Goal: Task Accomplishment & Management: Complete application form

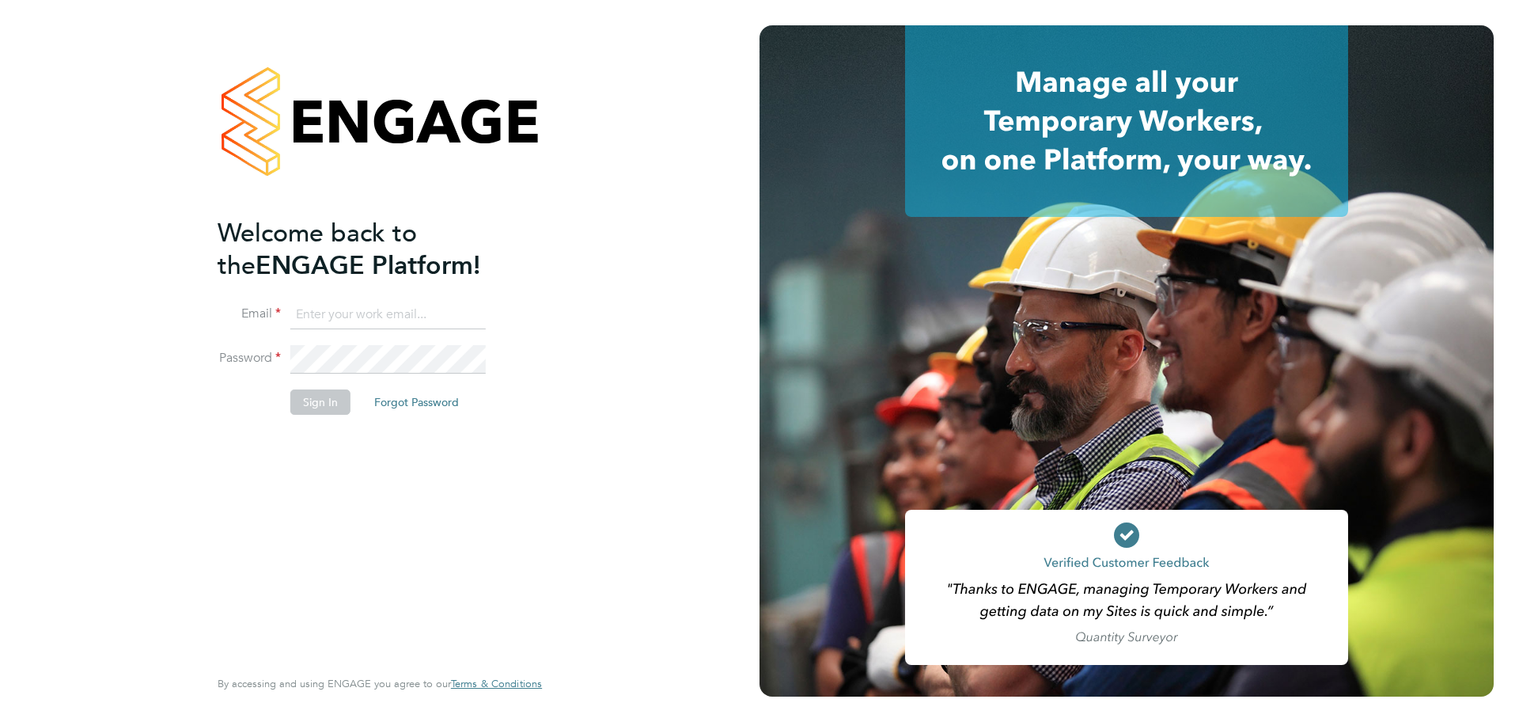
type input "ryan.odonnell@madigangill.co.uk"
click at [329, 405] on button "Sign In" at bounding box center [320, 401] width 60 height 25
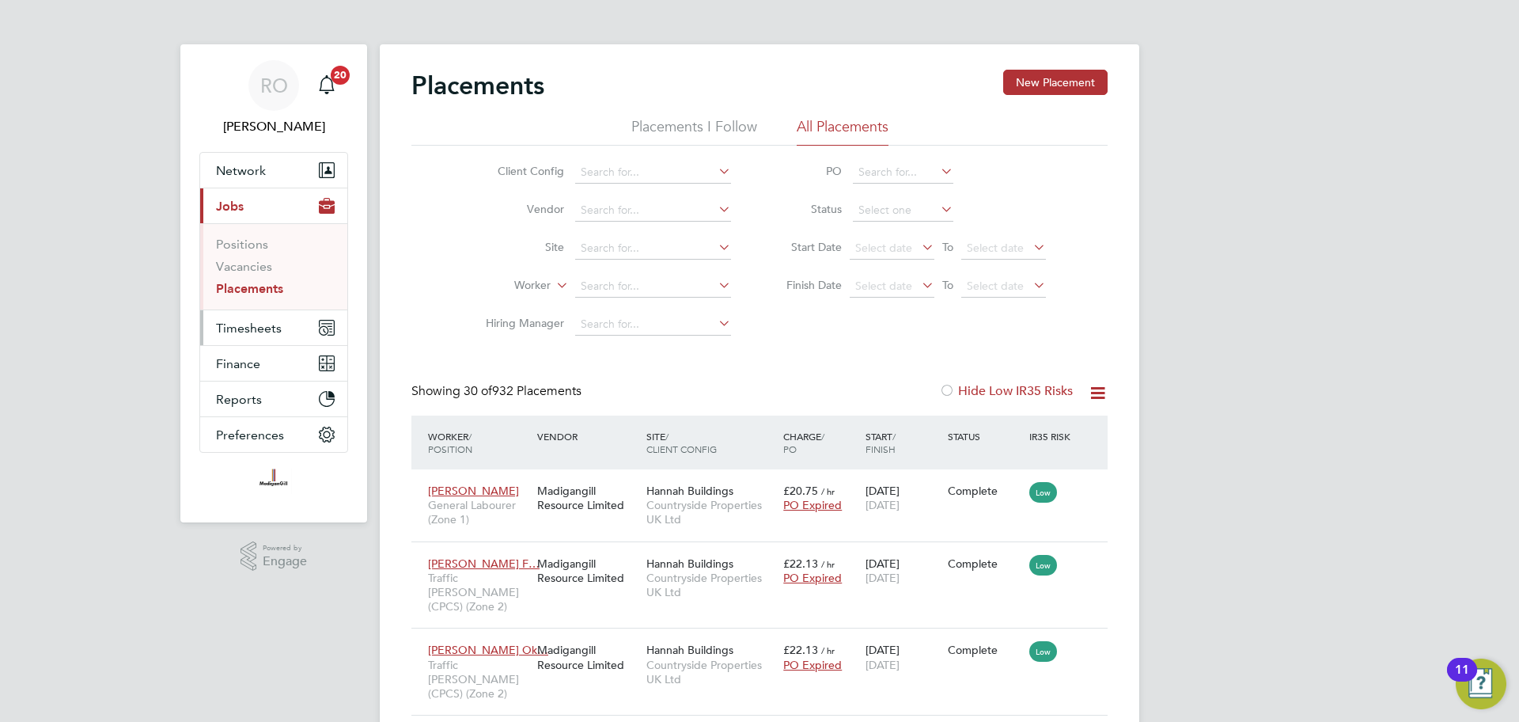
click at [252, 328] on span "Timesheets" at bounding box center [249, 327] width 66 height 15
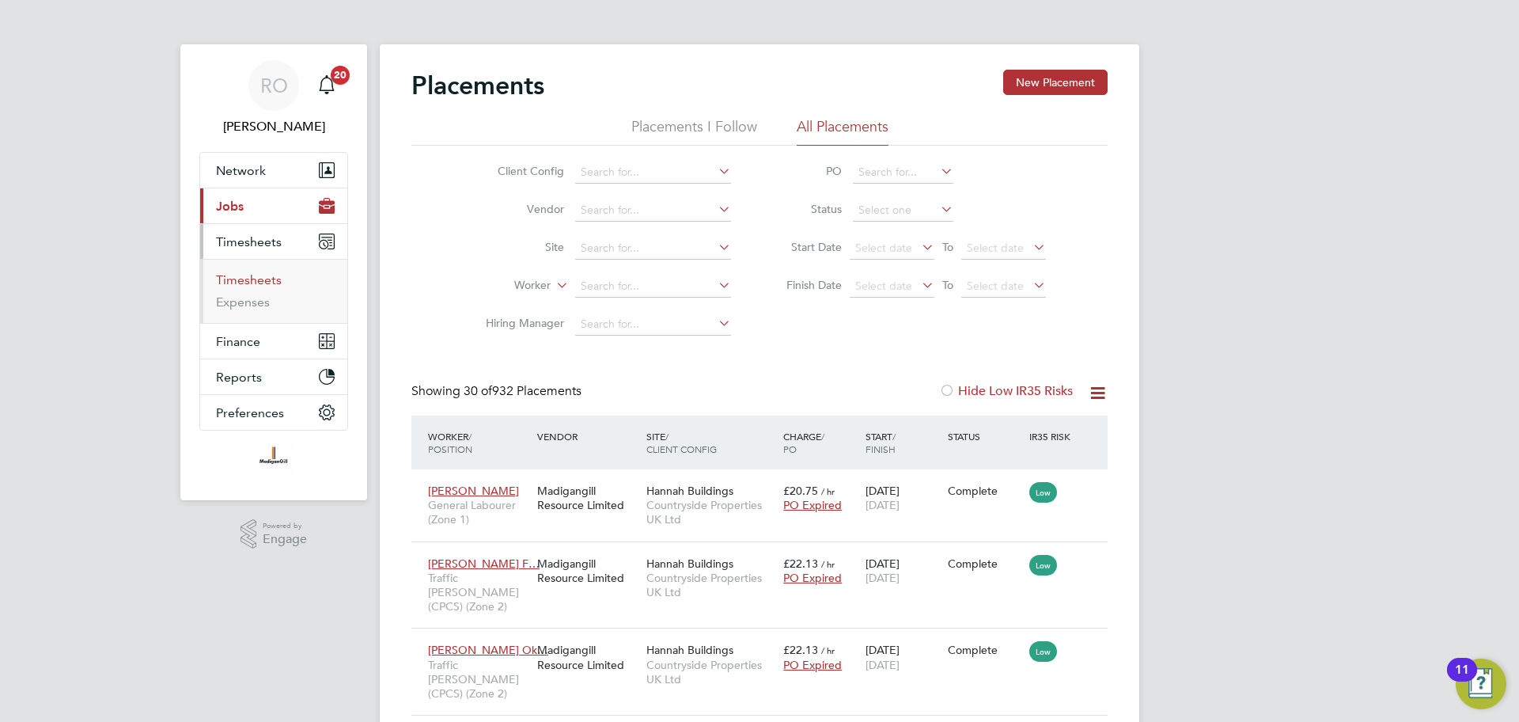
click at [248, 278] on link "Timesheets" at bounding box center [249, 279] width 66 height 15
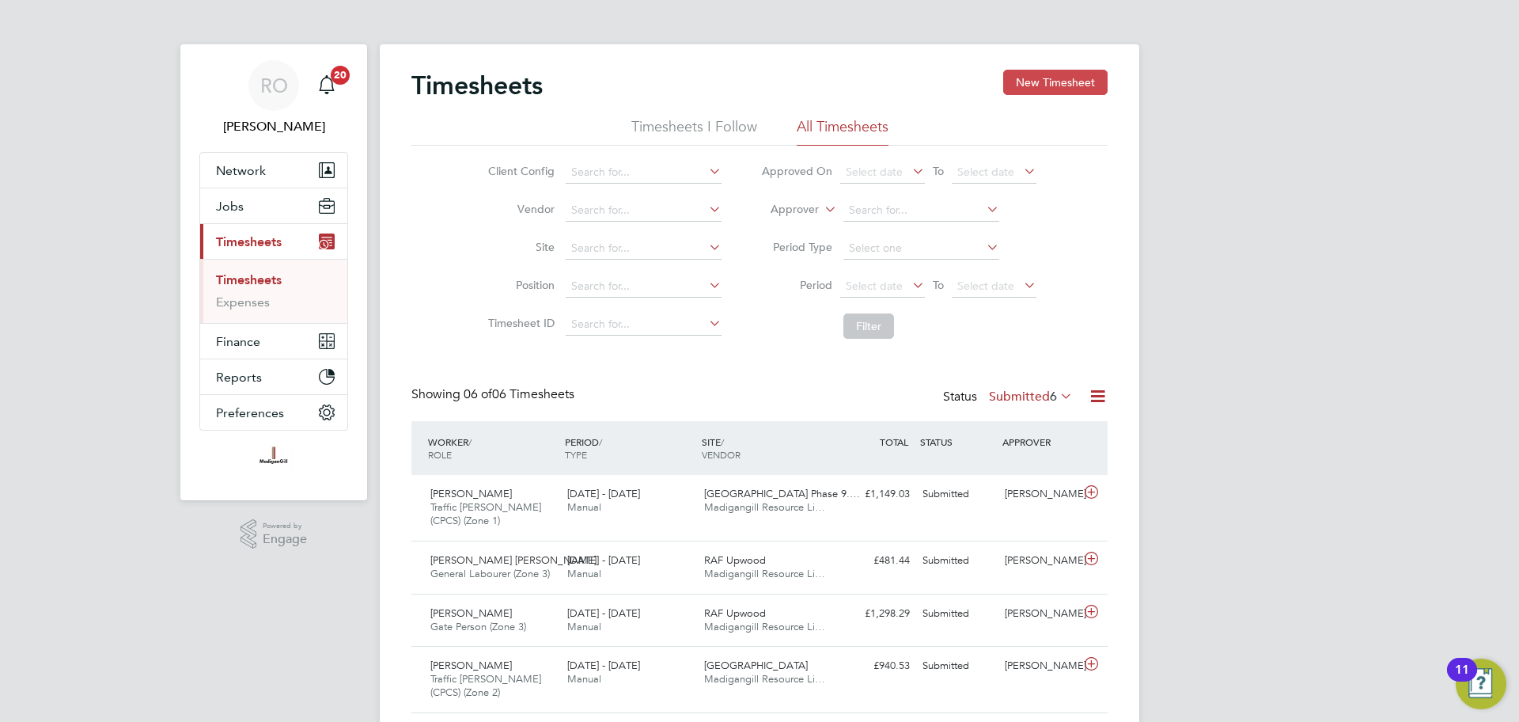
click at [1063, 81] on button "New Timesheet" at bounding box center [1055, 82] width 104 height 25
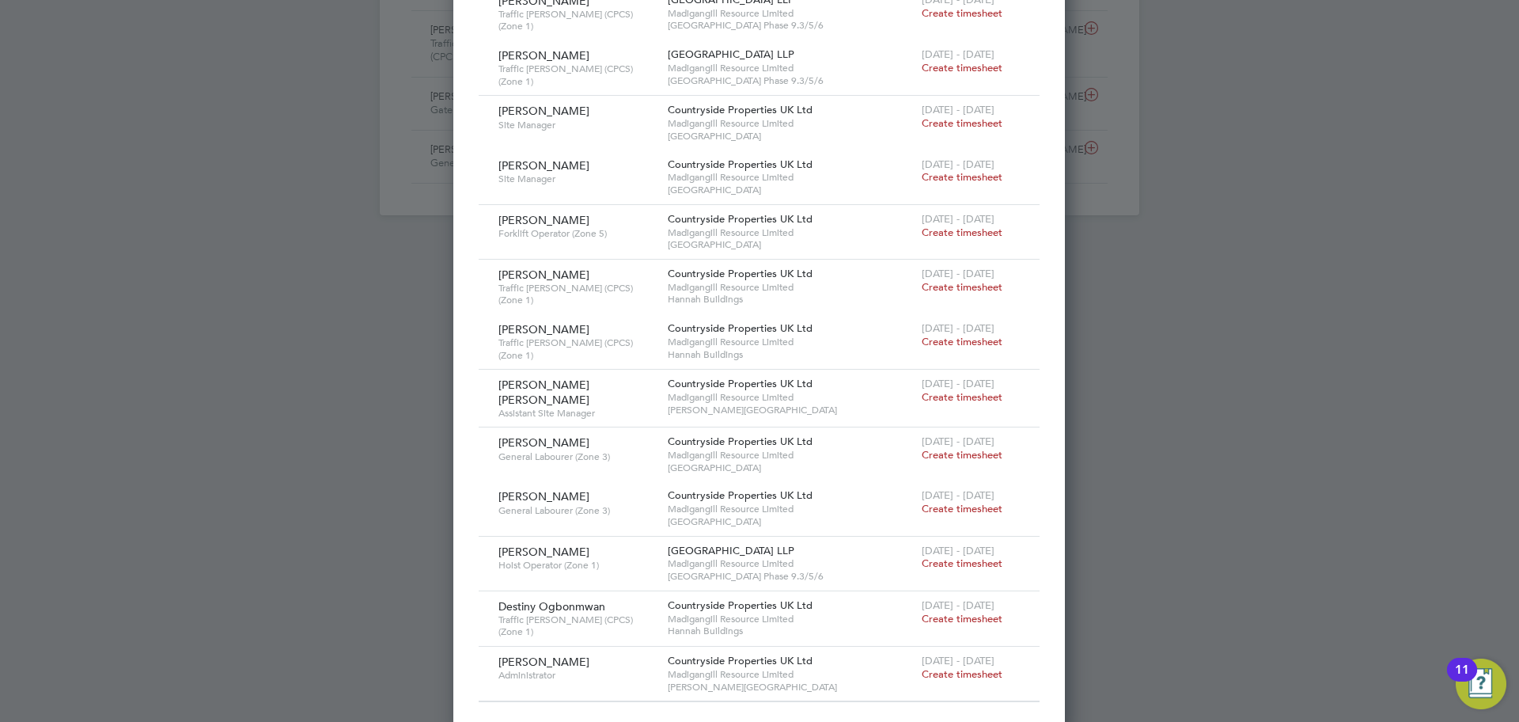
click at [966, 667] on span "Create timesheet" at bounding box center [962, 673] width 81 height 13
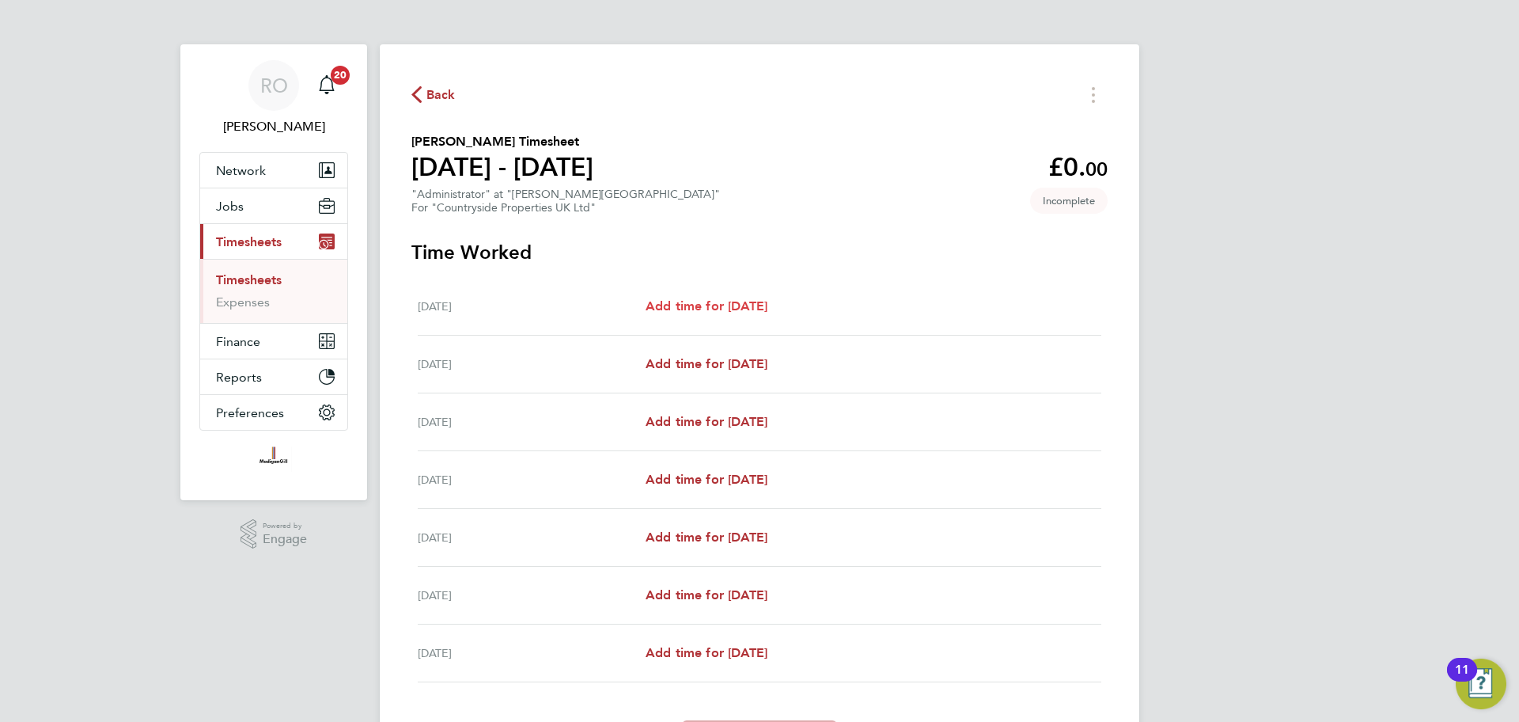
click at [757, 305] on span "Add time for [DATE]" at bounding box center [707, 305] width 122 height 15
select select "30"
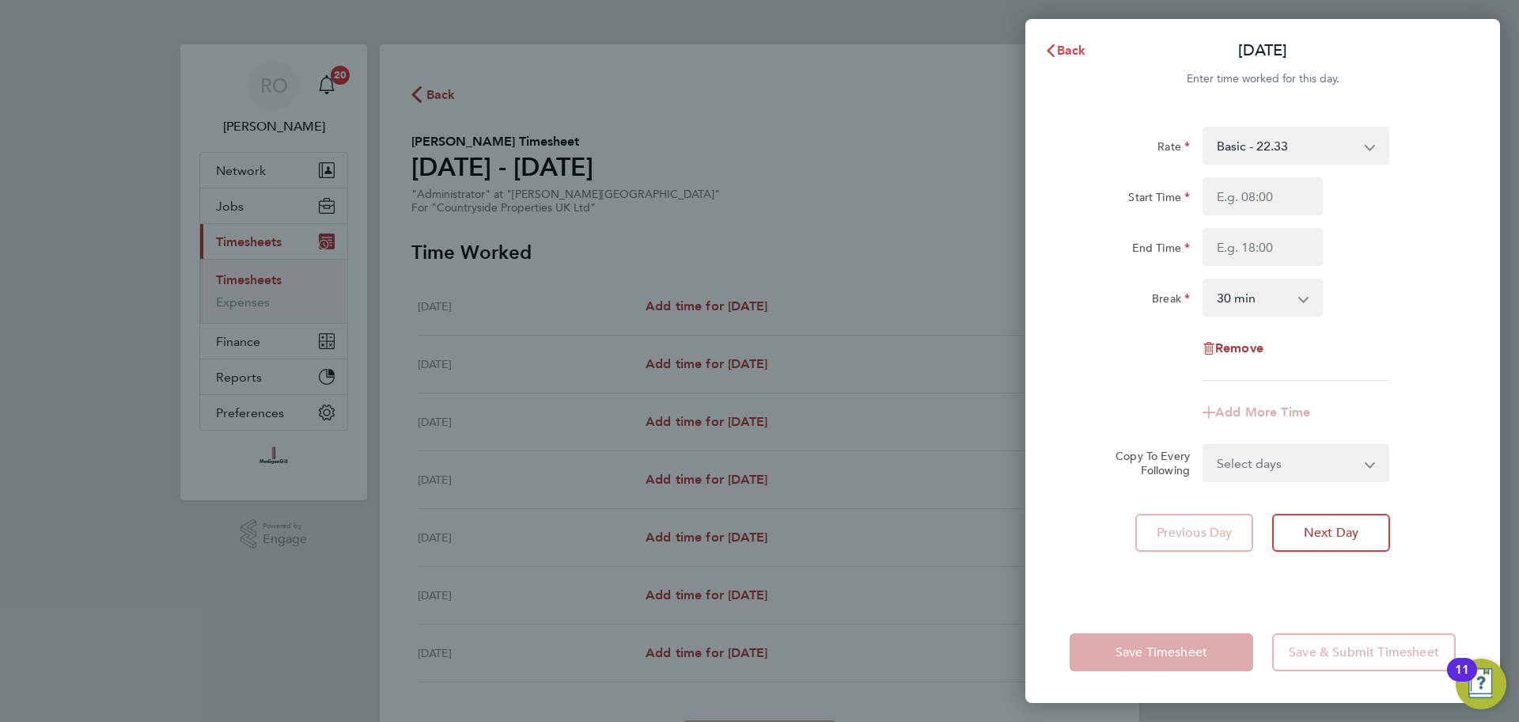
click at [1073, 55] on span "Back" at bounding box center [1071, 50] width 29 height 15
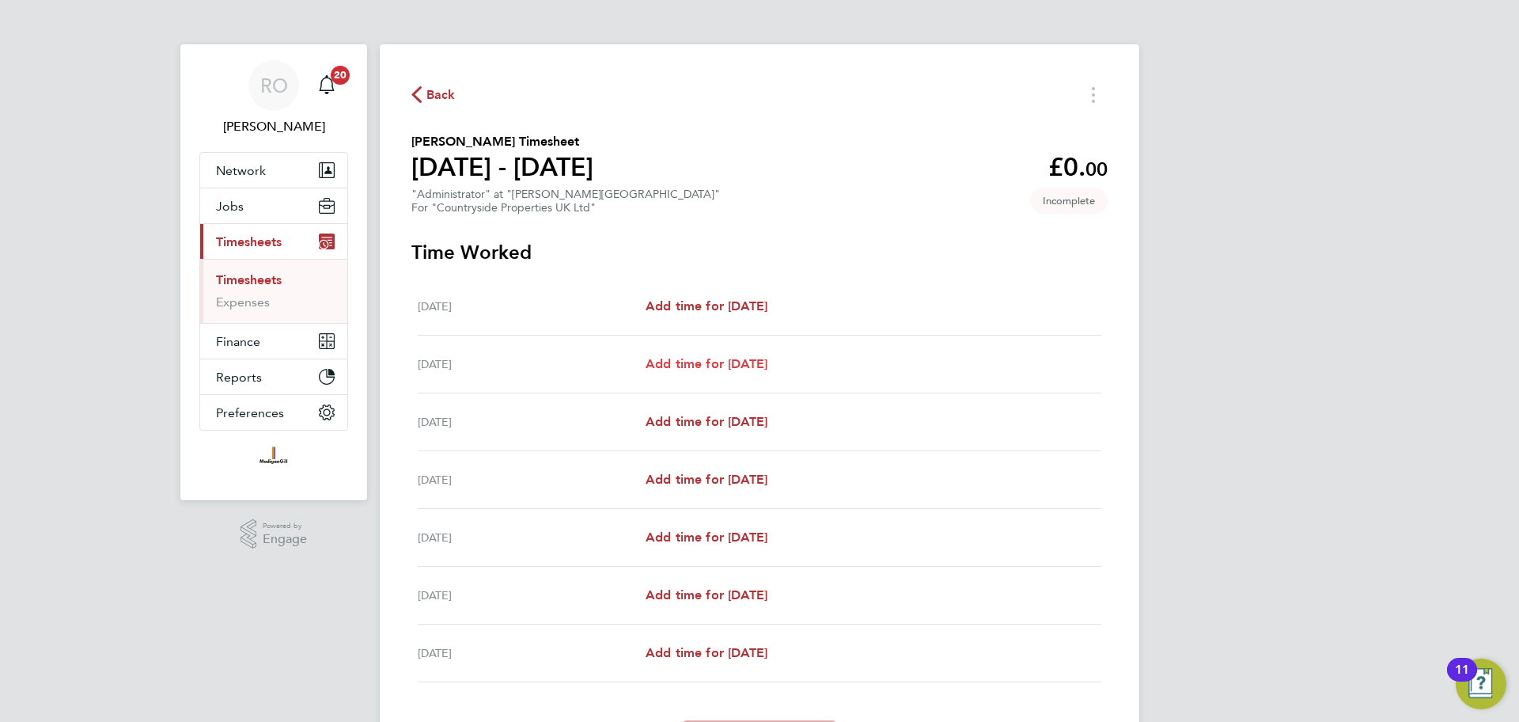
click at [758, 361] on span "Add time for [DATE]" at bounding box center [707, 363] width 122 height 15
select select "30"
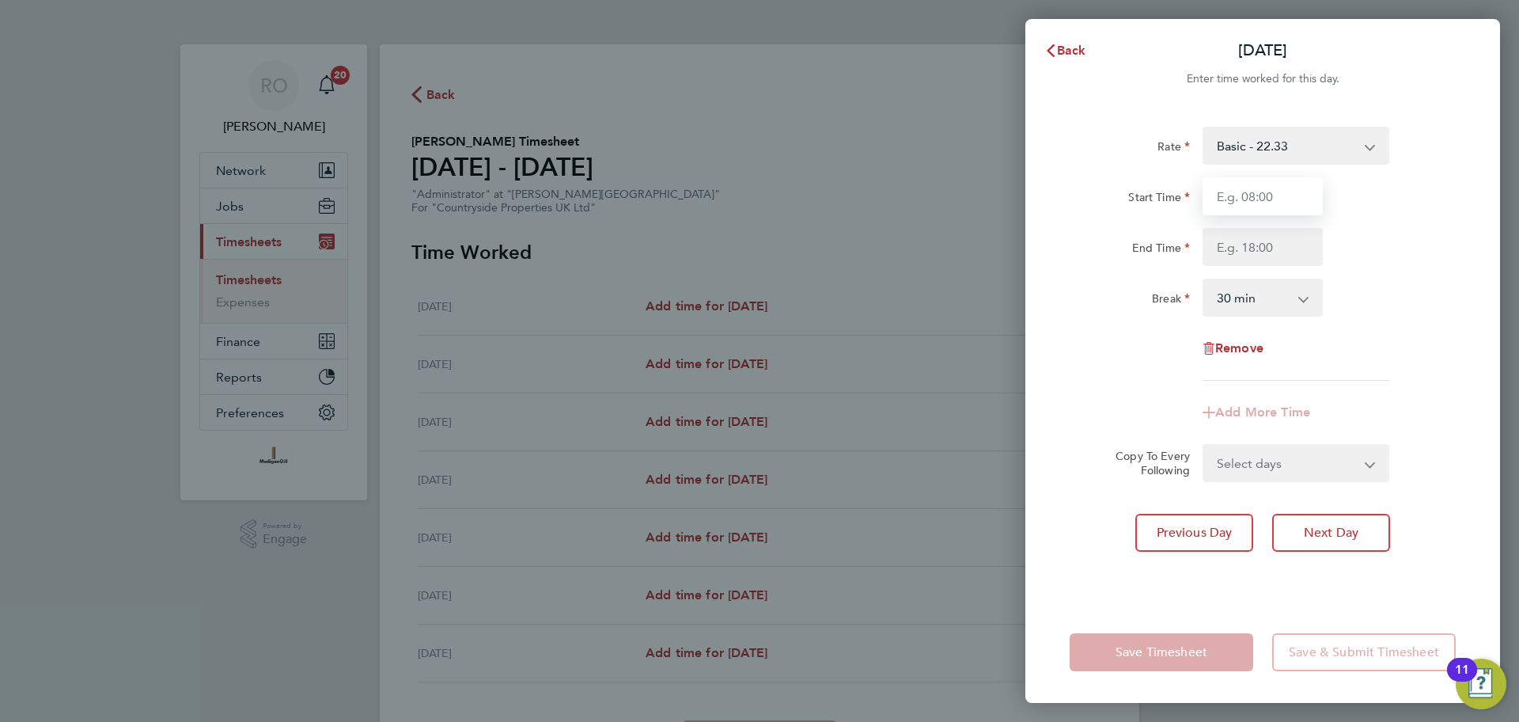
click at [1254, 203] on input "Start Time" at bounding box center [1263, 196] width 120 height 38
type input "07:30"
click at [1253, 249] on input "End Time" at bounding box center [1263, 247] width 120 height 38
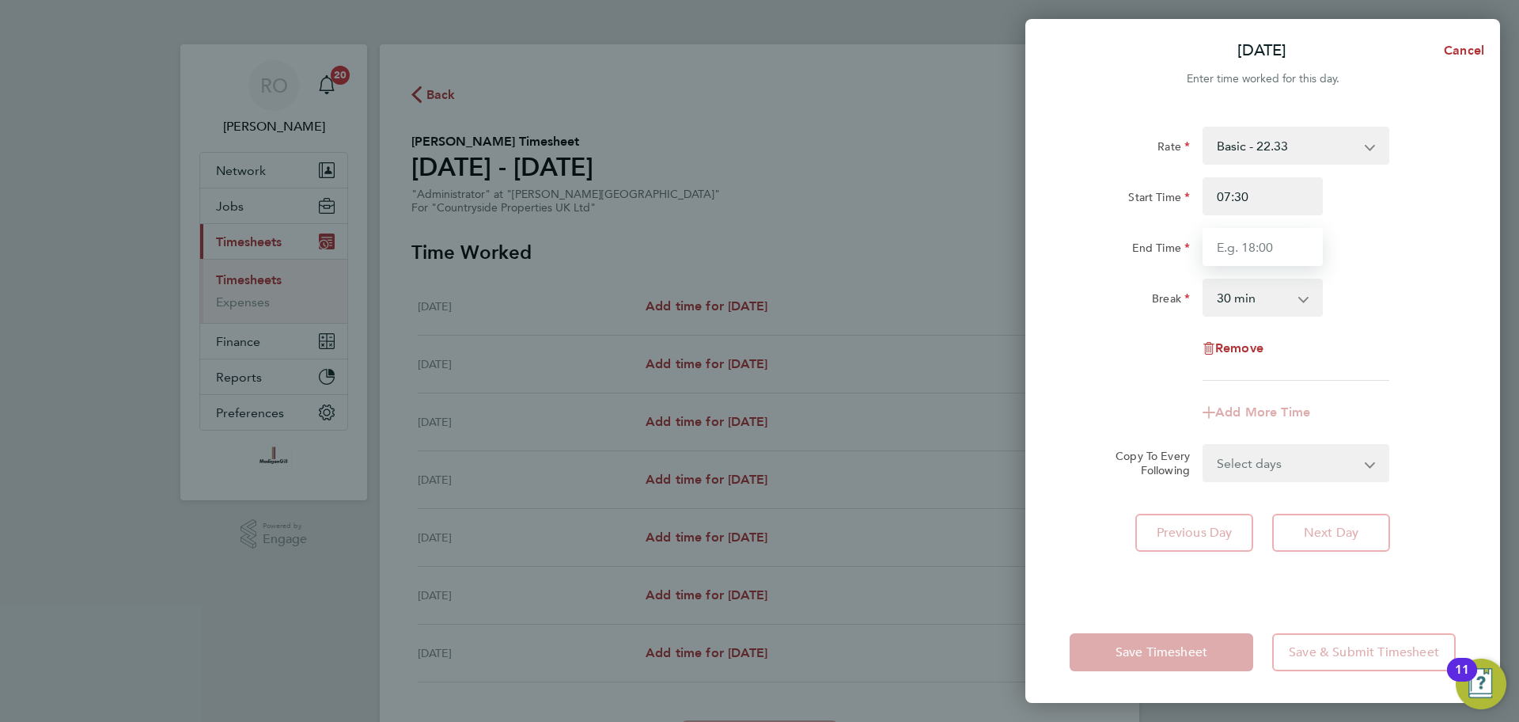
type input "18:00"
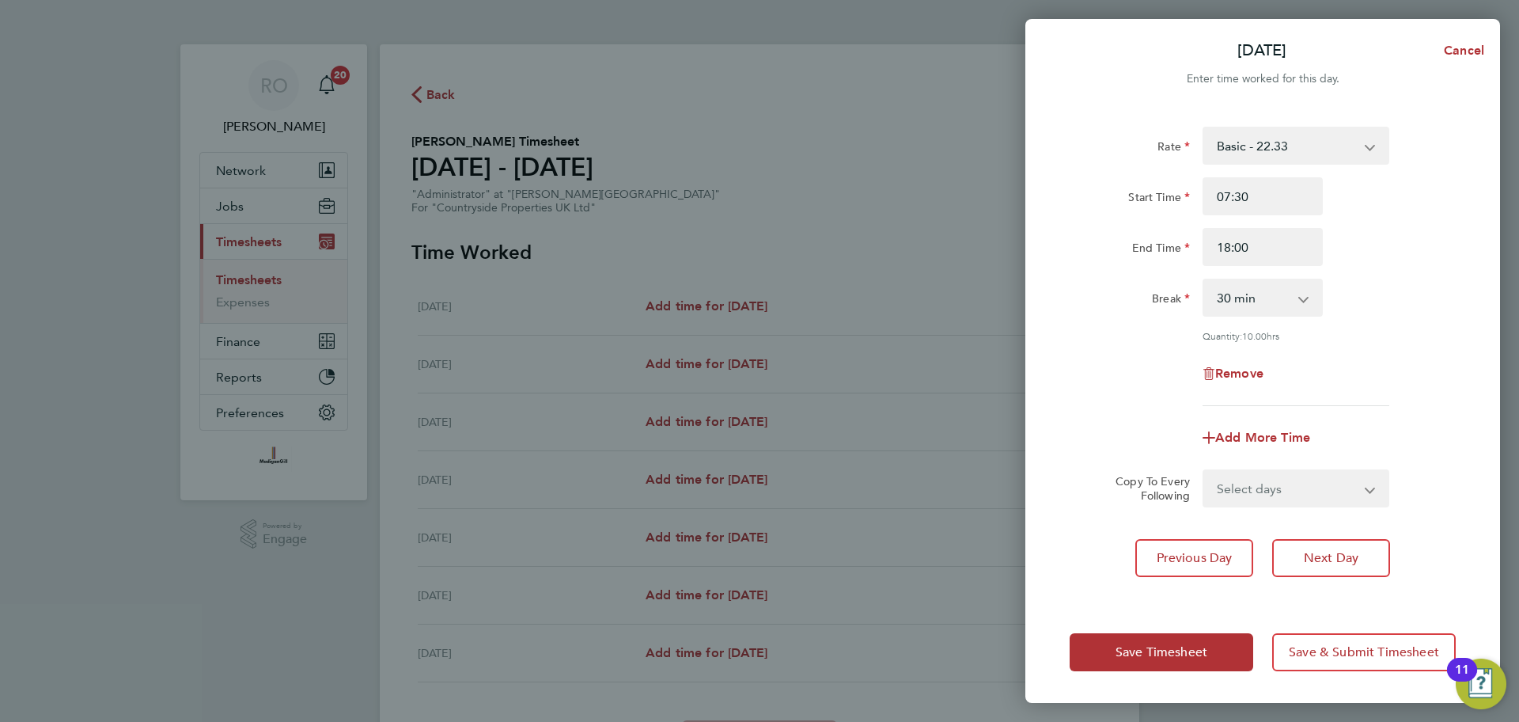
click at [1392, 213] on div "Start Time 07:30" at bounding box center [1262, 196] width 399 height 38
click at [1265, 206] on input "07:30" at bounding box center [1263, 196] width 120 height 38
type input "08:00"
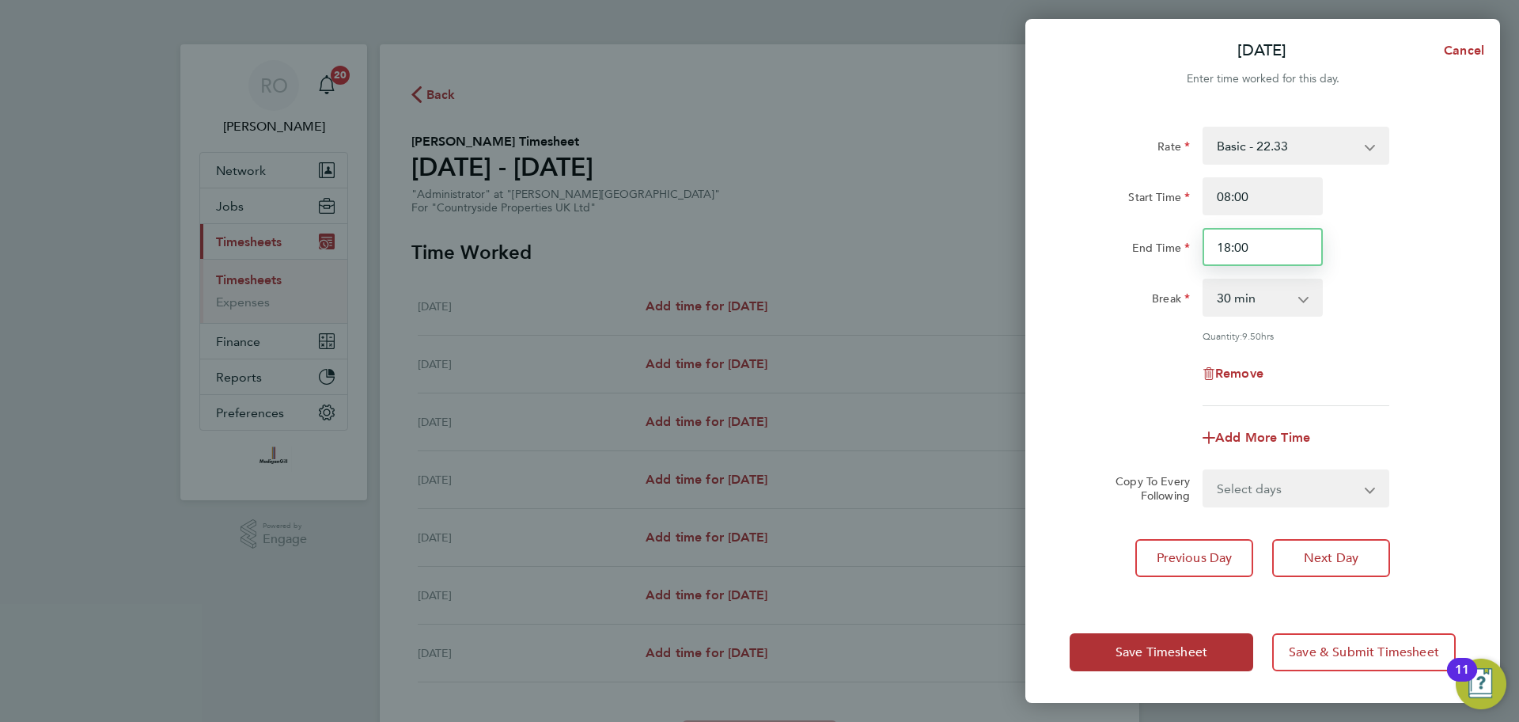
click at [1284, 252] on input "18:00" at bounding box center [1263, 247] width 120 height 38
click at [1416, 251] on div "End Time 16:30" at bounding box center [1262, 247] width 399 height 38
click at [1293, 244] on input "16:30" at bounding box center [1263, 247] width 120 height 38
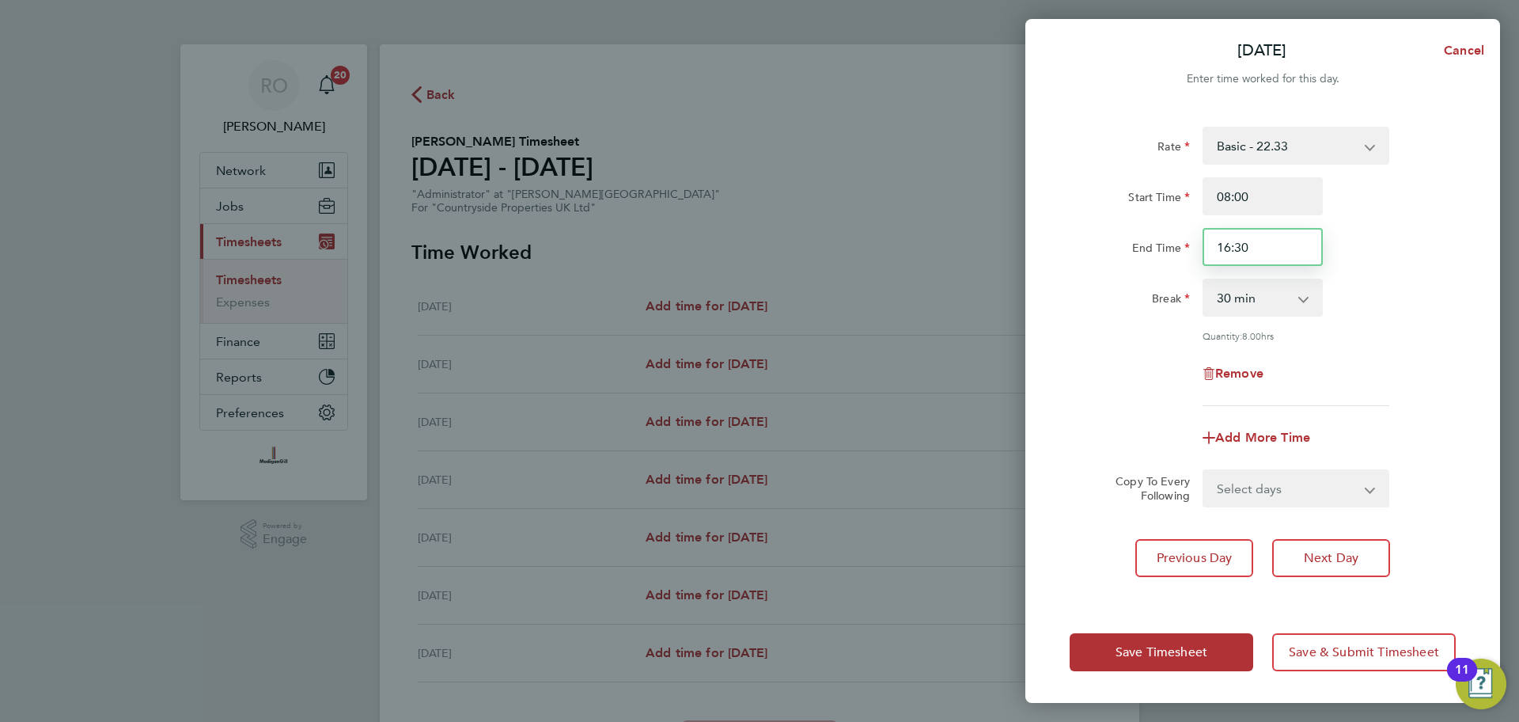
click at [1293, 244] on input "16:30" at bounding box center [1263, 247] width 120 height 38
type input "17:00"
click at [1393, 240] on div "End Time 17:00" at bounding box center [1262, 247] width 399 height 38
click at [1364, 487] on select "Select days Day Weekday (Mon-Fri) Weekend (Sat-Sun) [DATE] [DATE] [DATE] [DATE]…" at bounding box center [1287, 488] width 166 height 35
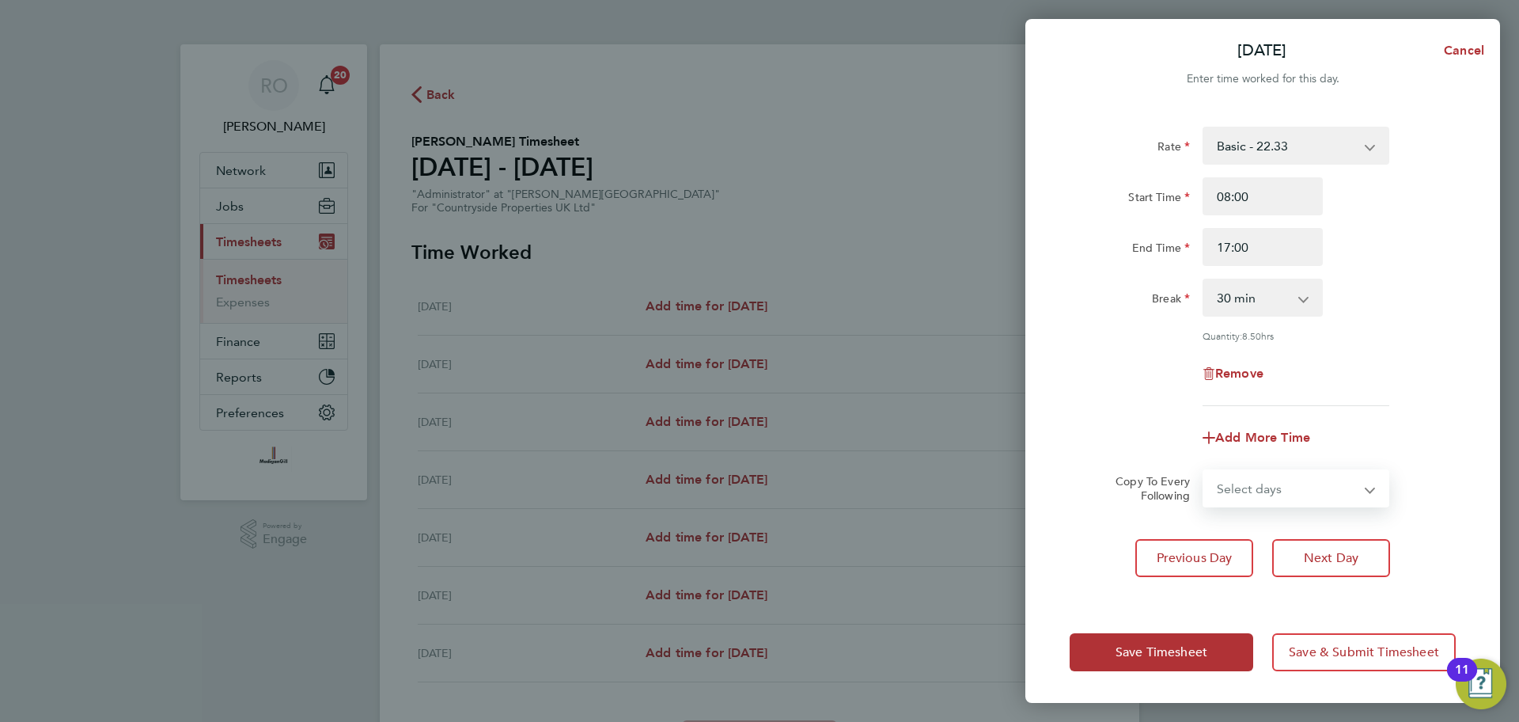
select select "WEEKDAY"
click at [1204, 471] on select "Select days Day Weekday (Mon-Fri) Weekend (Sat-Sun) [DATE] [DATE] [DATE] [DATE]…" at bounding box center [1287, 488] width 166 height 35
select select "[DATE]"
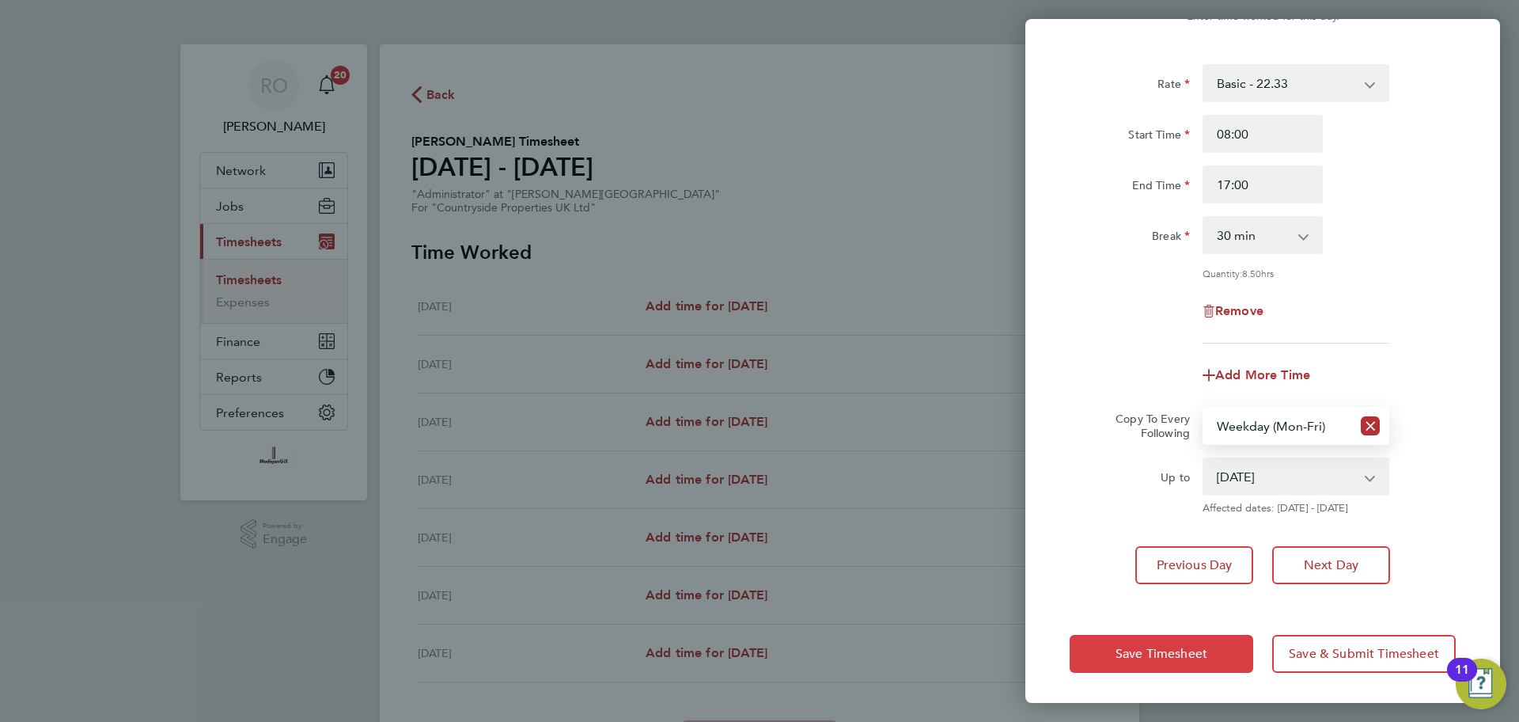
click at [1145, 646] on span "Save Timesheet" at bounding box center [1162, 654] width 92 height 16
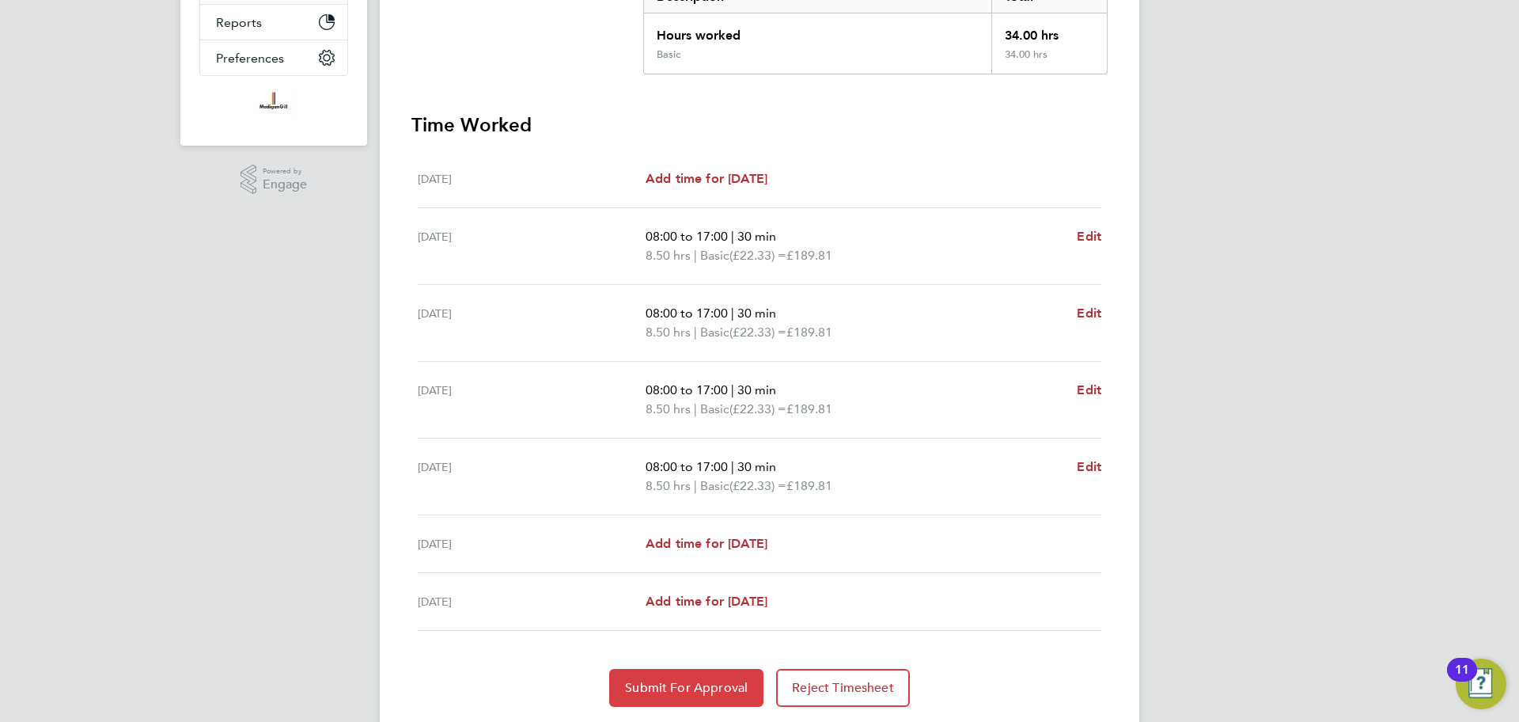
click at [726, 678] on button "Submit For Approval" at bounding box center [686, 688] width 154 height 38
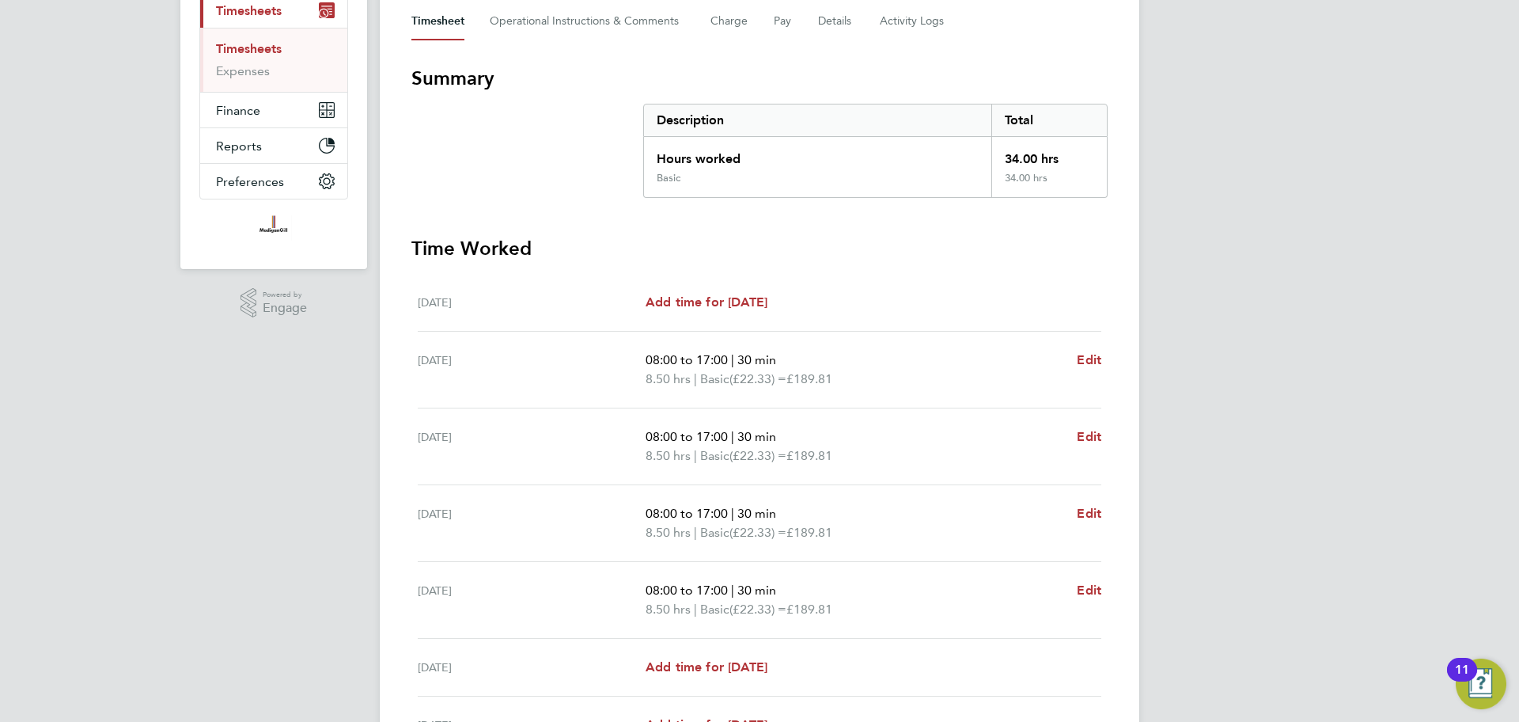
scroll to position [208, 0]
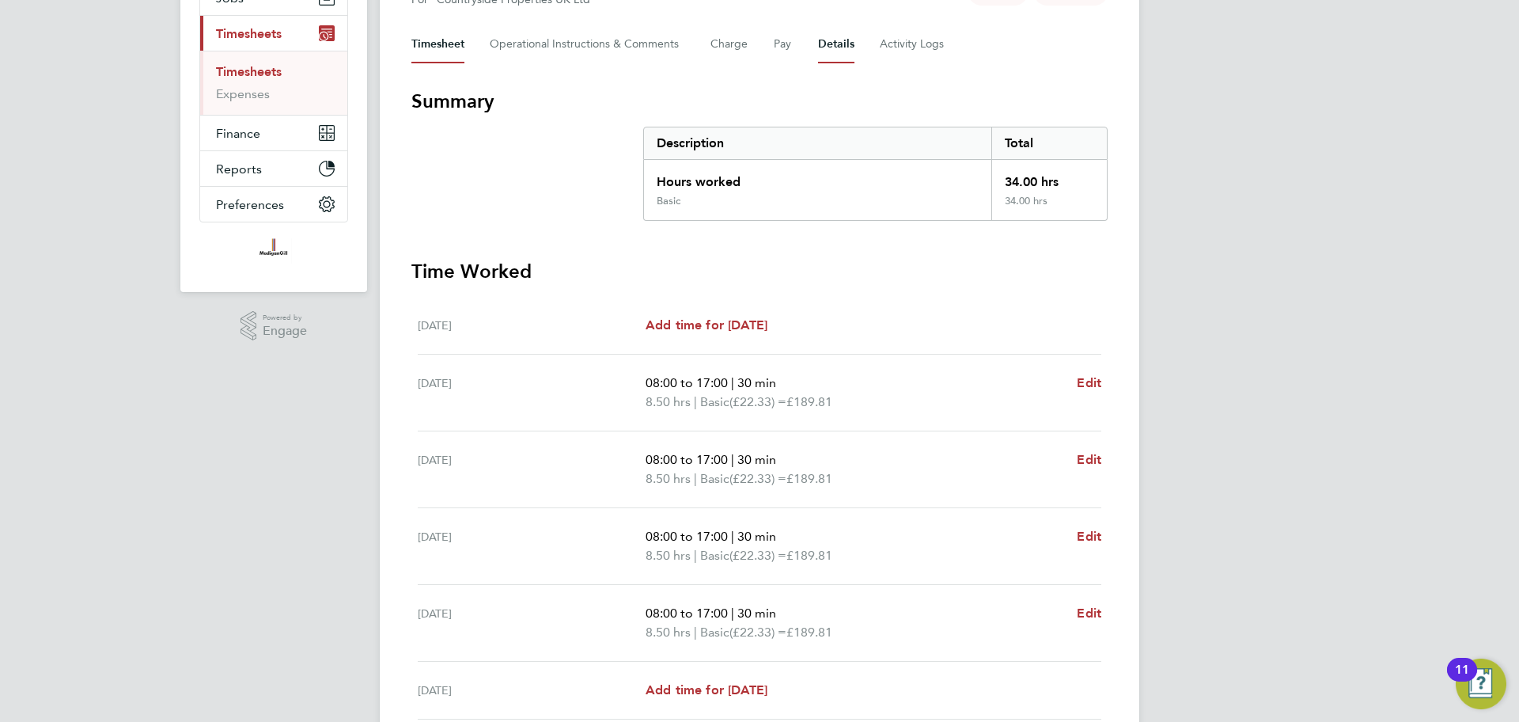
click at [843, 48] on button "Details" at bounding box center [836, 44] width 36 height 38
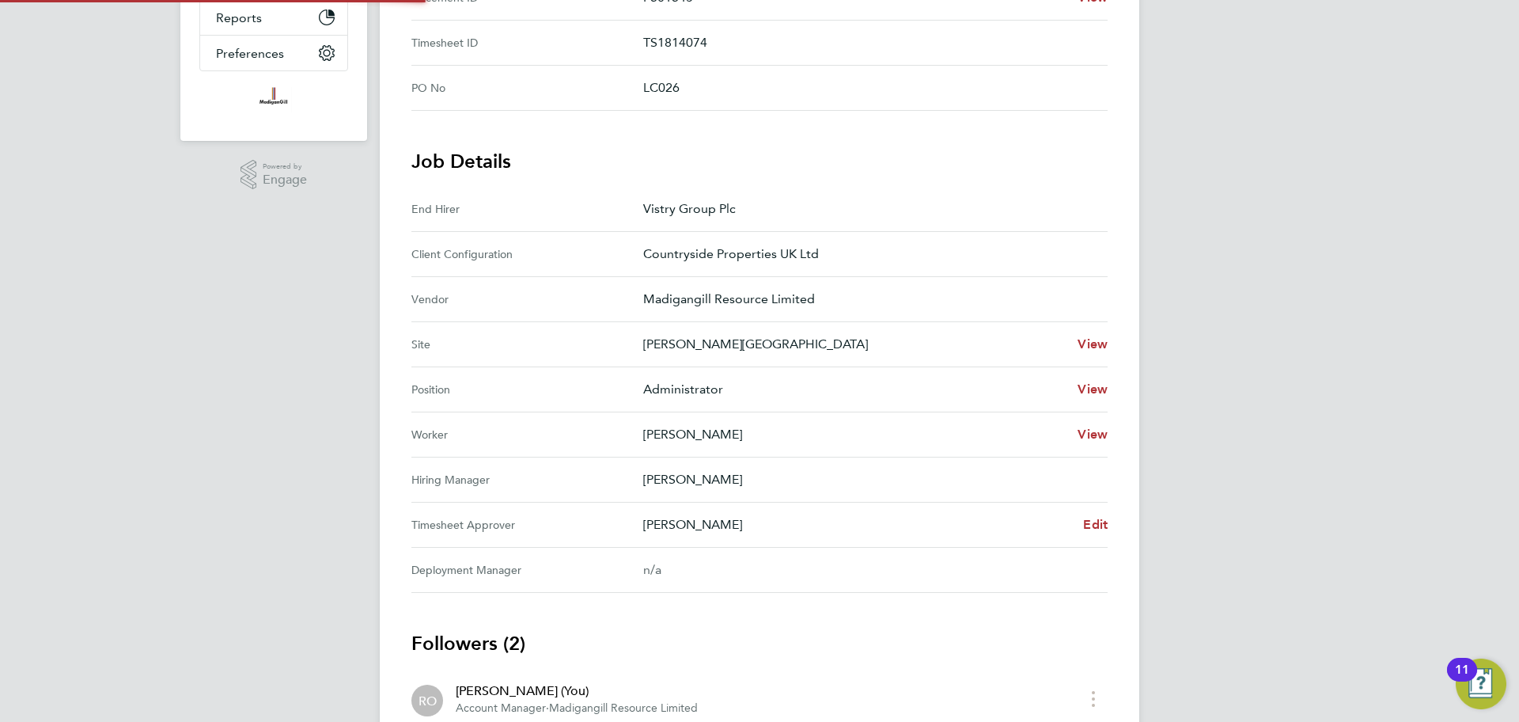
scroll to position [534, 0]
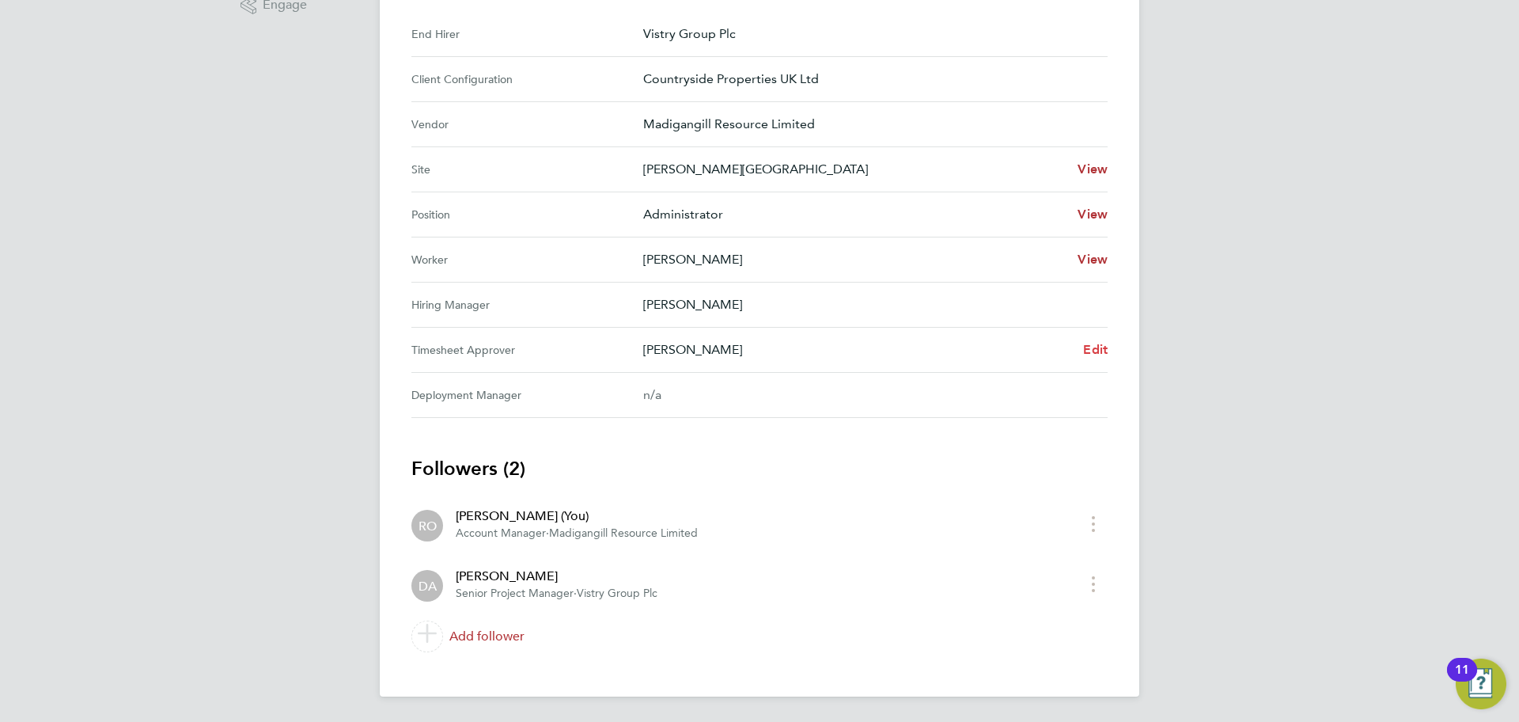
click at [1089, 350] on span "Edit" at bounding box center [1095, 349] width 25 height 15
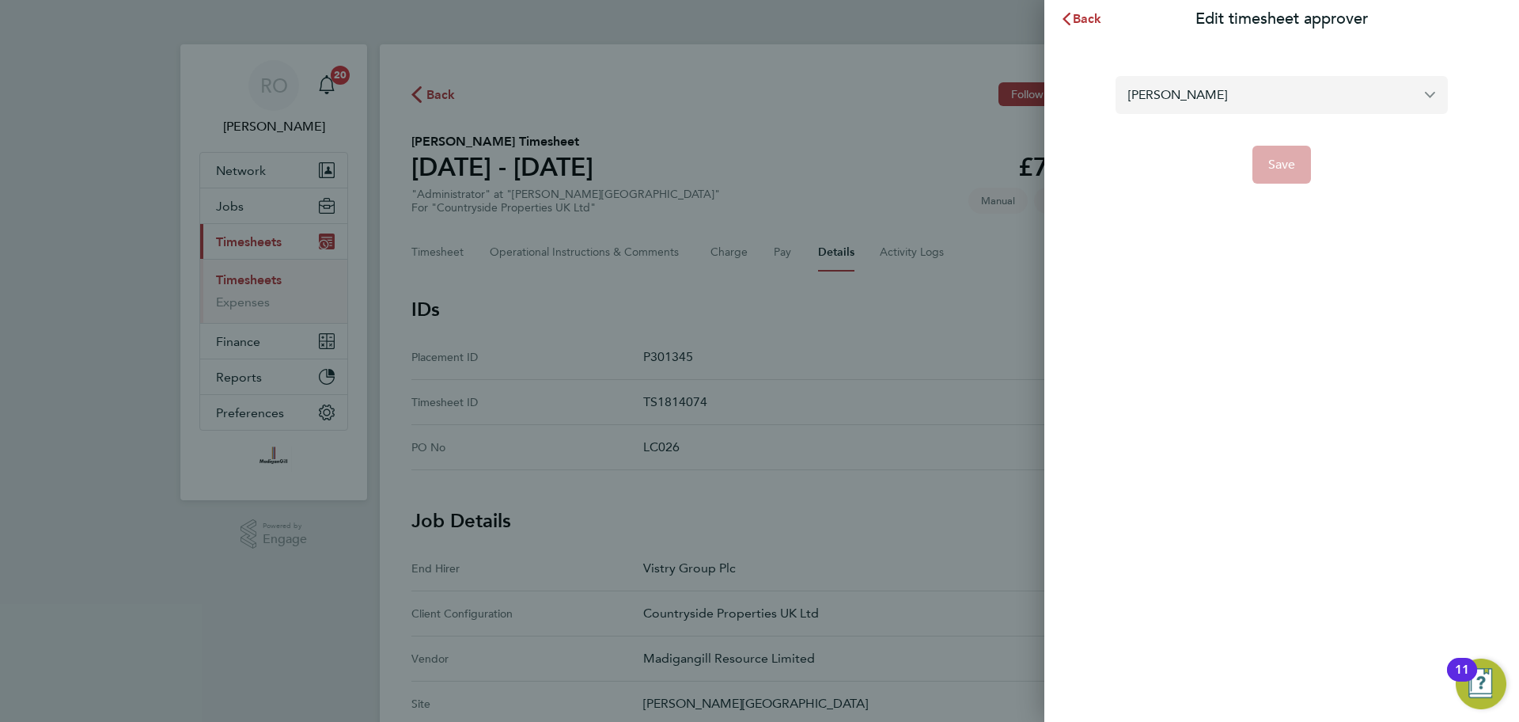
click at [1239, 88] on input "[PERSON_NAME]" at bounding box center [1282, 94] width 332 height 37
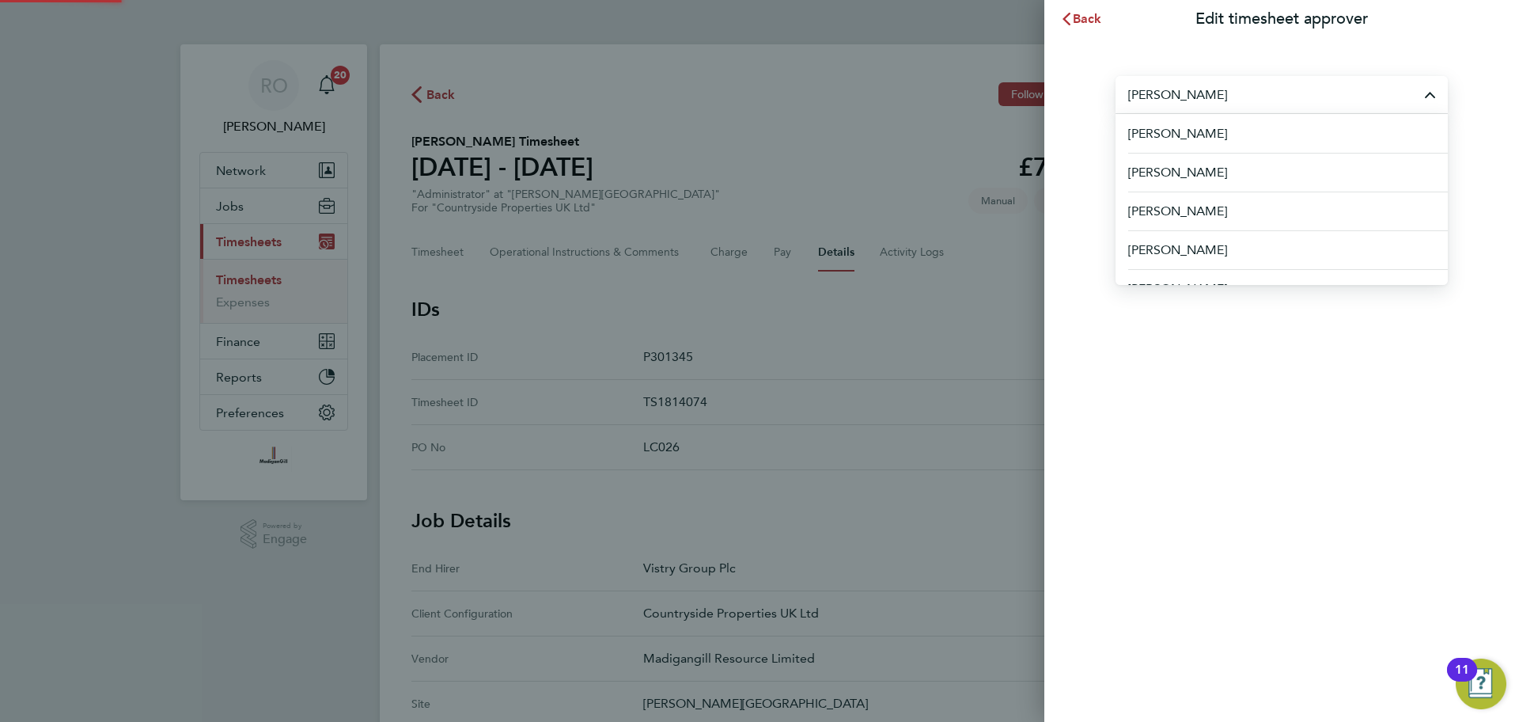
click at [1239, 88] on input "[PERSON_NAME]" at bounding box center [1282, 94] width 332 height 37
click at [1257, 171] on li "[PERSON_NAME]" at bounding box center [1282, 172] width 332 height 39
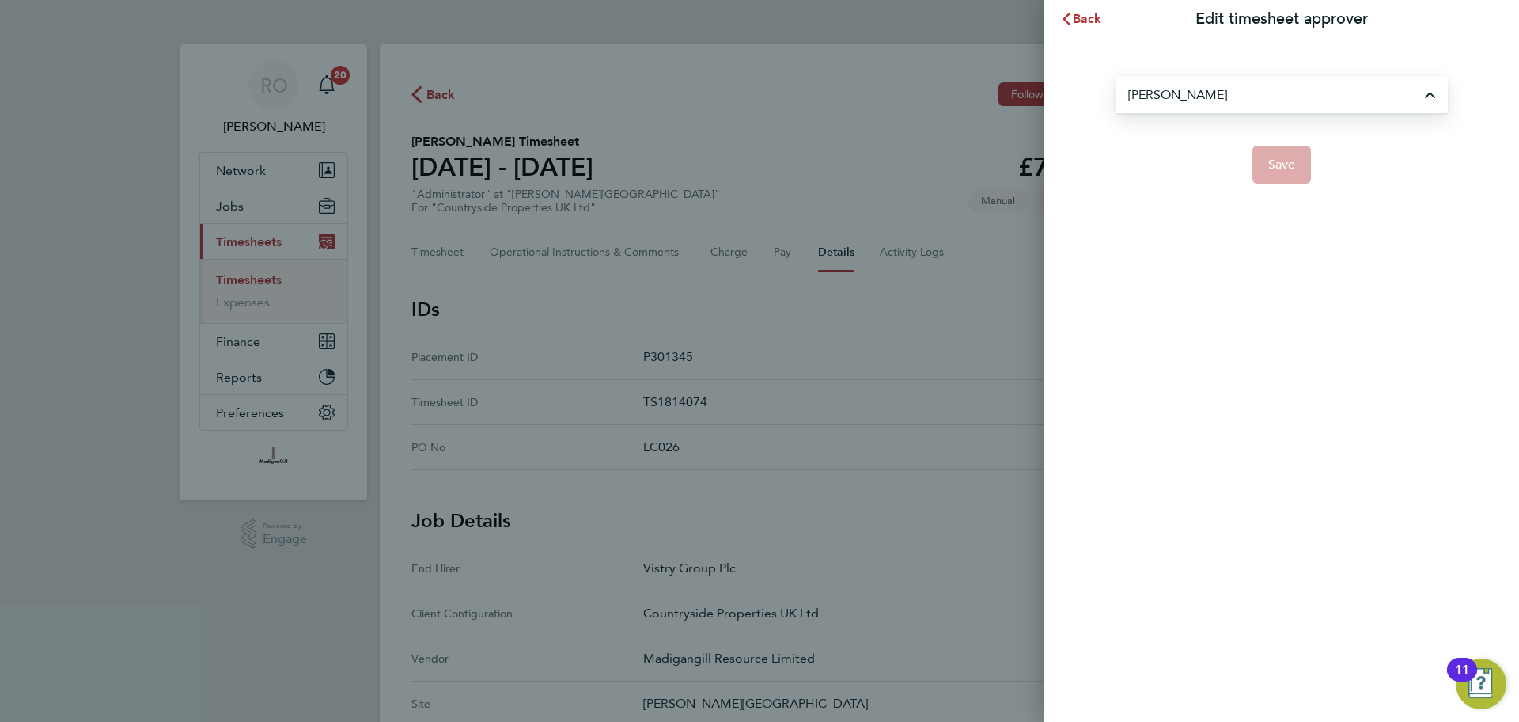
type input "[PERSON_NAME]"
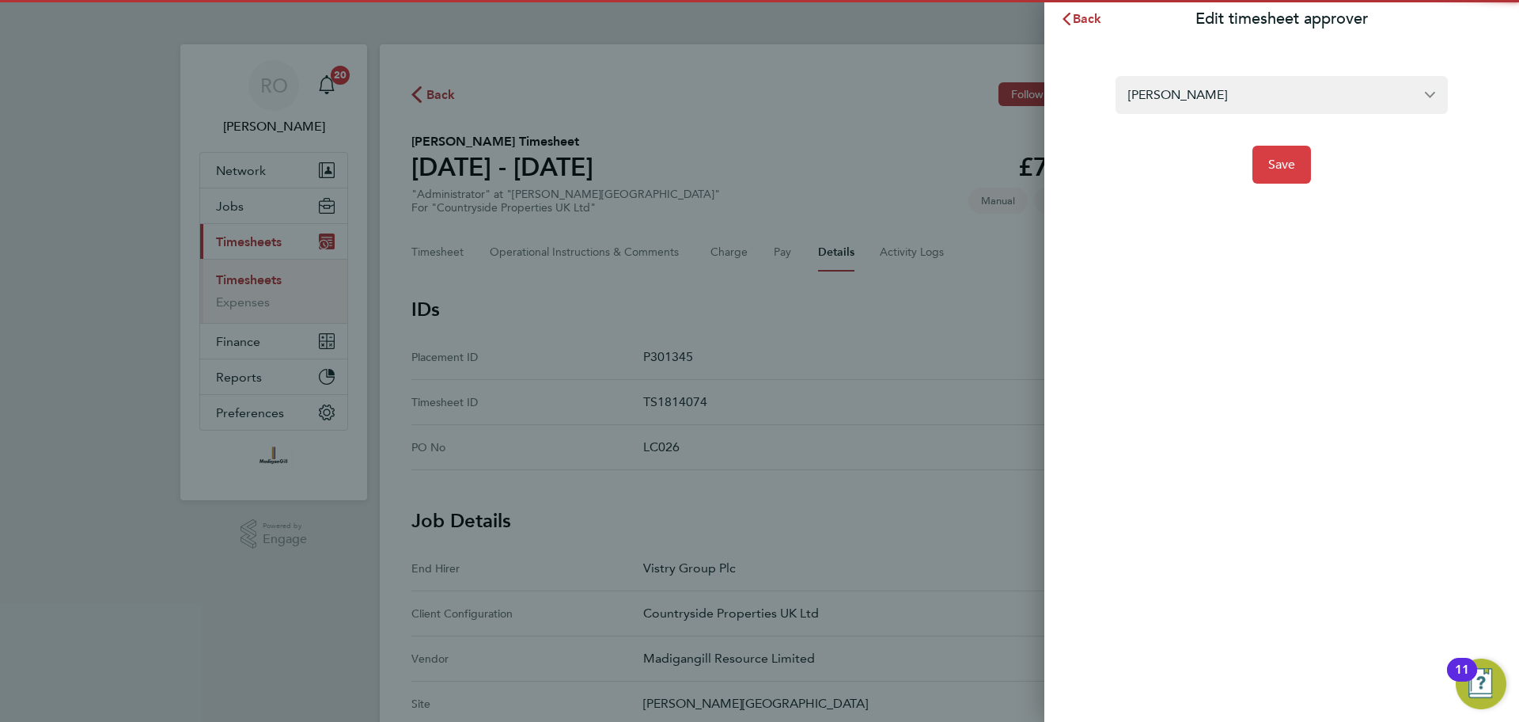
click at [1279, 172] on button "Save" at bounding box center [1281, 165] width 59 height 38
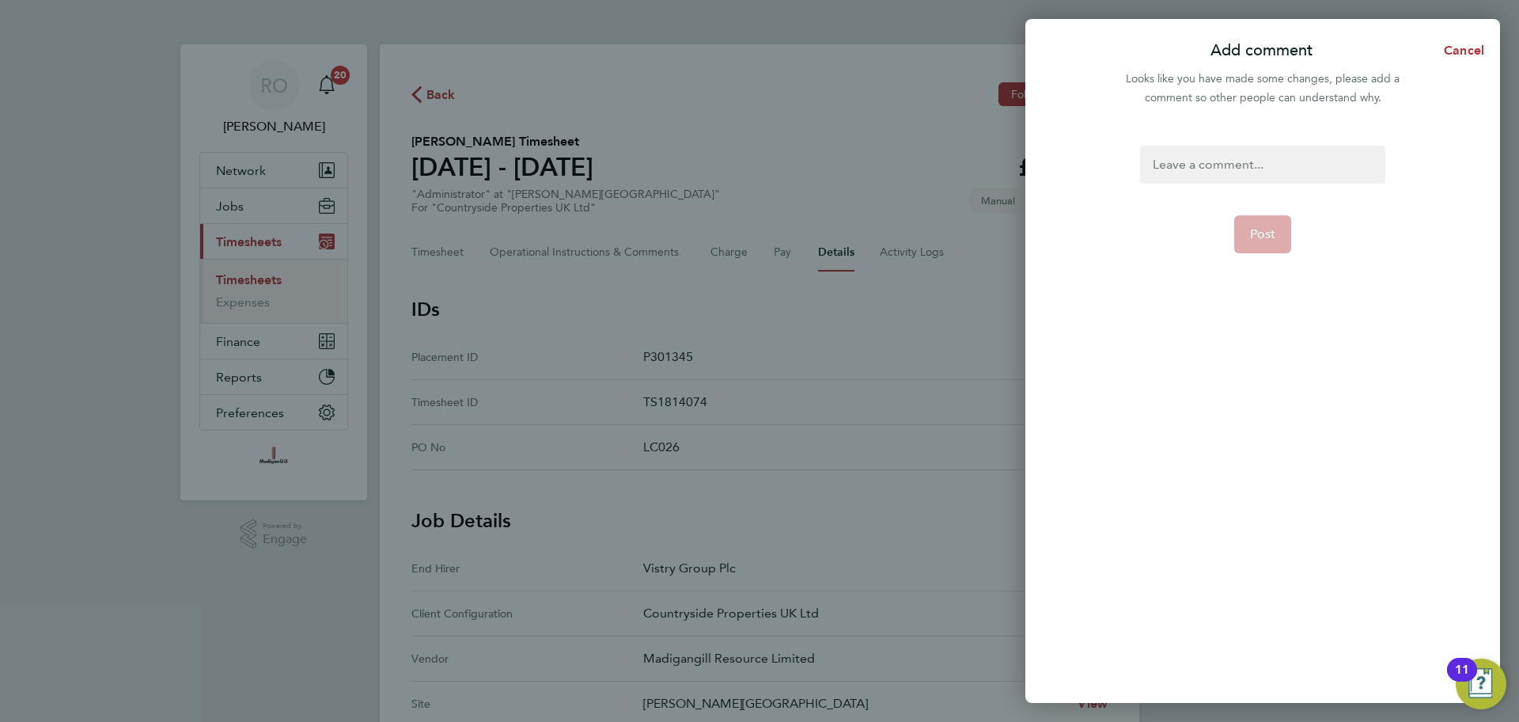
click at [1237, 164] on div at bounding box center [1262, 165] width 244 height 38
click at [1271, 228] on span "Post" at bounding box center [1263, 234] width 26 height 16
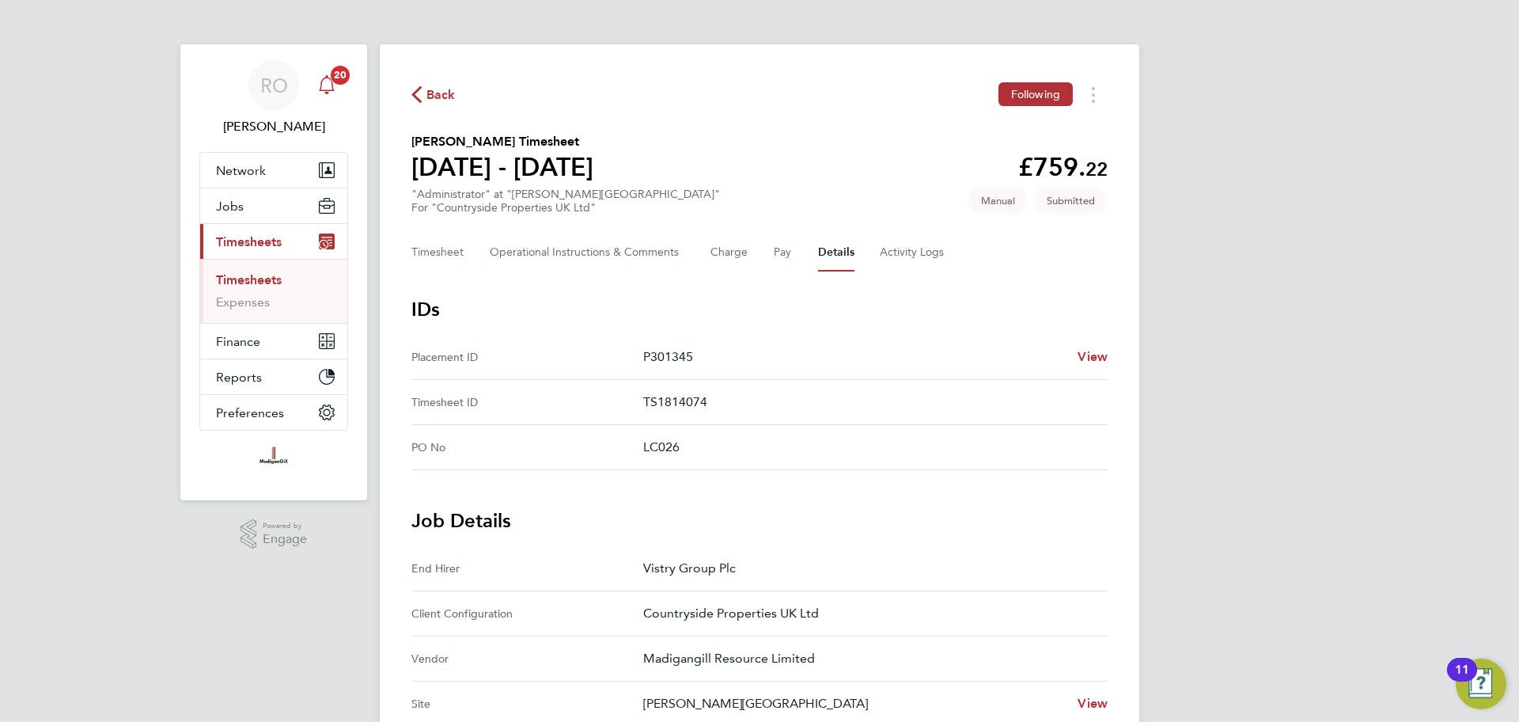
click at [336, 85] on div "Main navigation" at bounding box center [327, 86] width 32 height 32
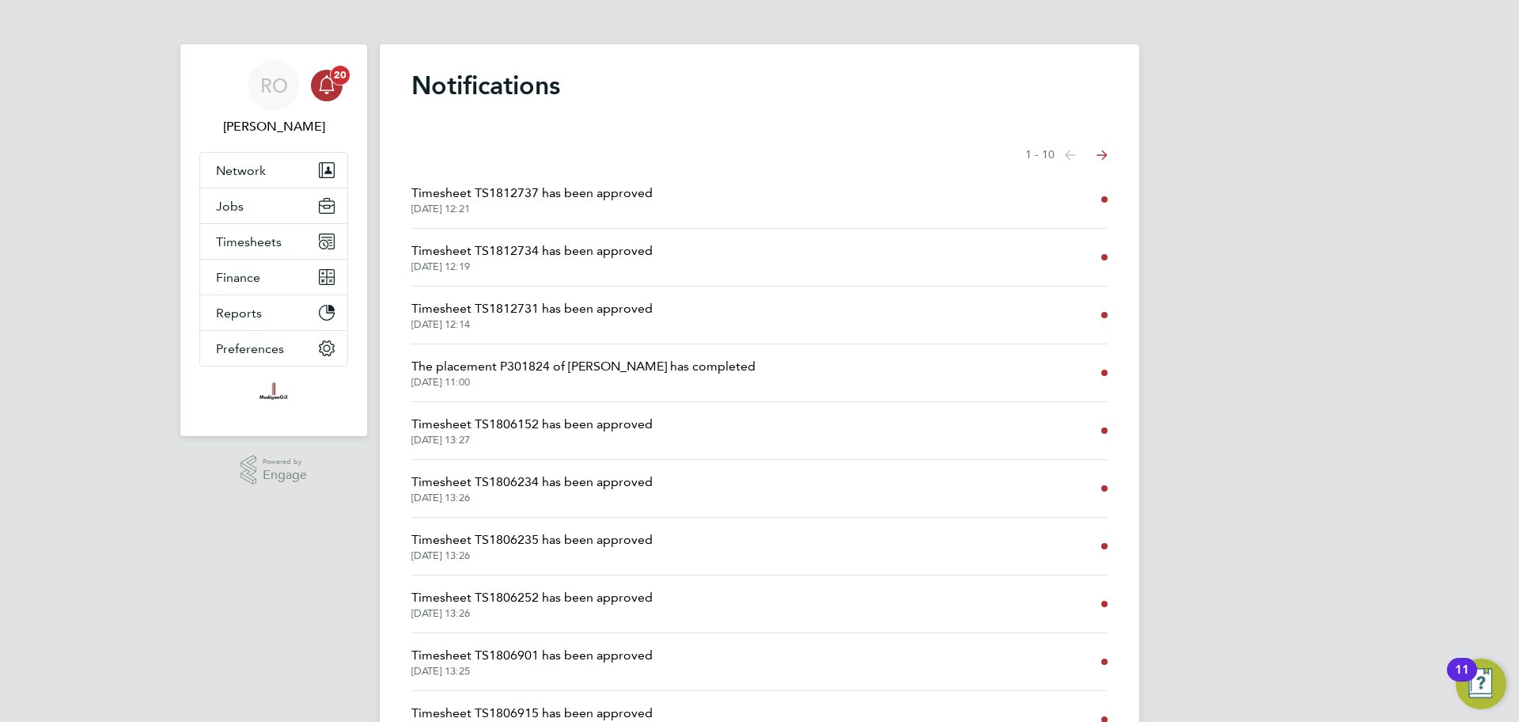
click at [334, 88] on icon "Main navigation" at bounding box center [326, 84] width 19 height 19
click at [252, 255] on button "Timesheets" at bounding box center [273, 241] width 147 height 35
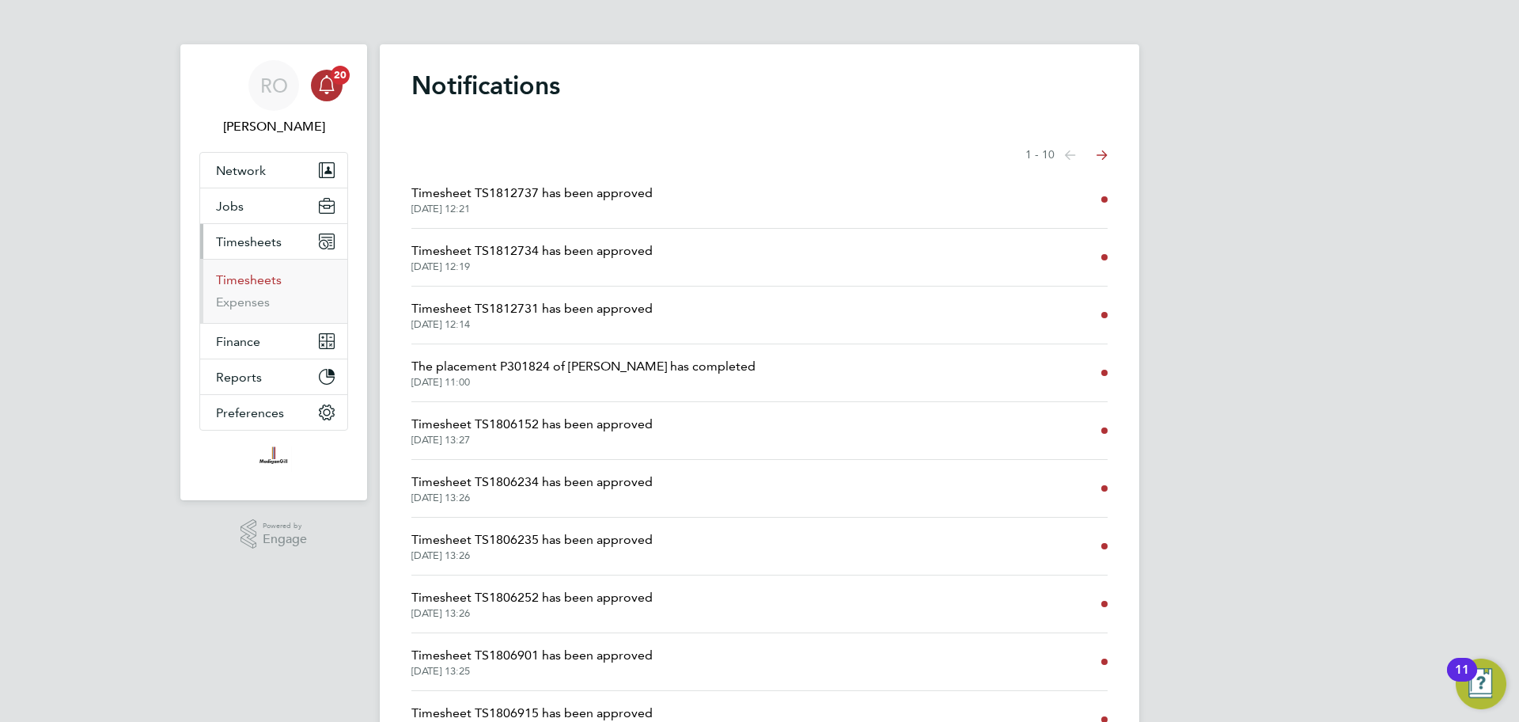
click at [267, 275] on link "Timesheets" at bounding box center [249, 279] width 66 height 15
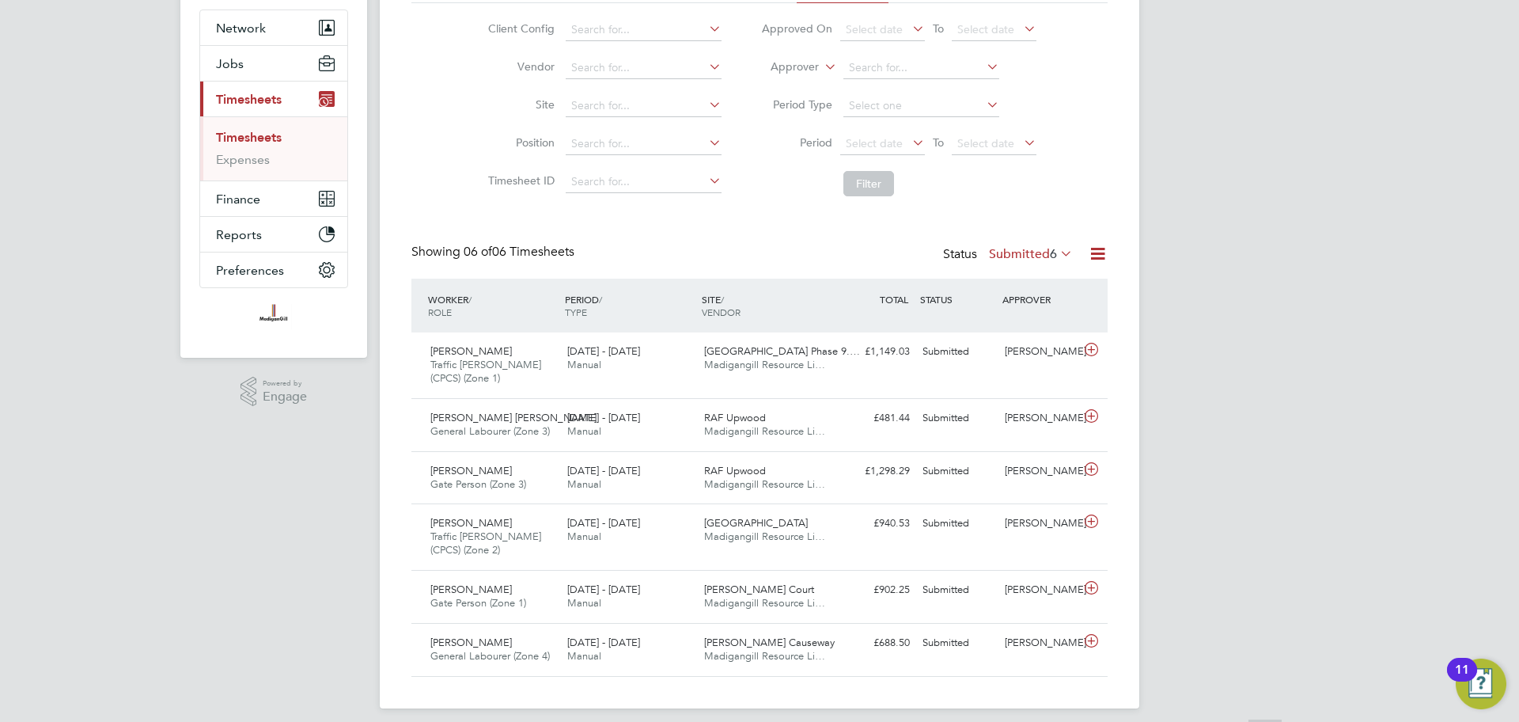
scroll to position [154, 0]
